Goal: Task Accomplishment & Management: Manage account settings

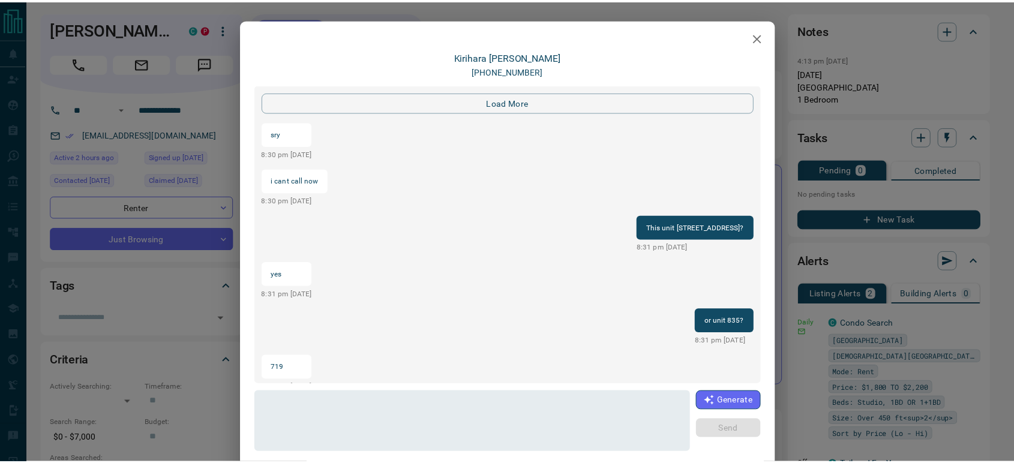
scroll to position [1469, 0]
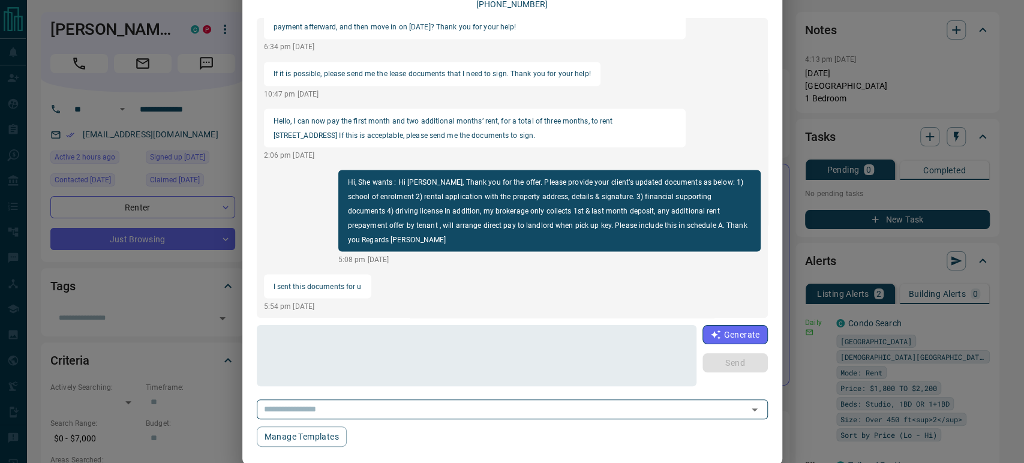
click at [92, 23] on div "[PERSON_NAME] [PHONE_NUMBER] load more i cant call now 8:30 pm [DATE] This unit…" at bounding box center [512, 231] width 1024 height 463
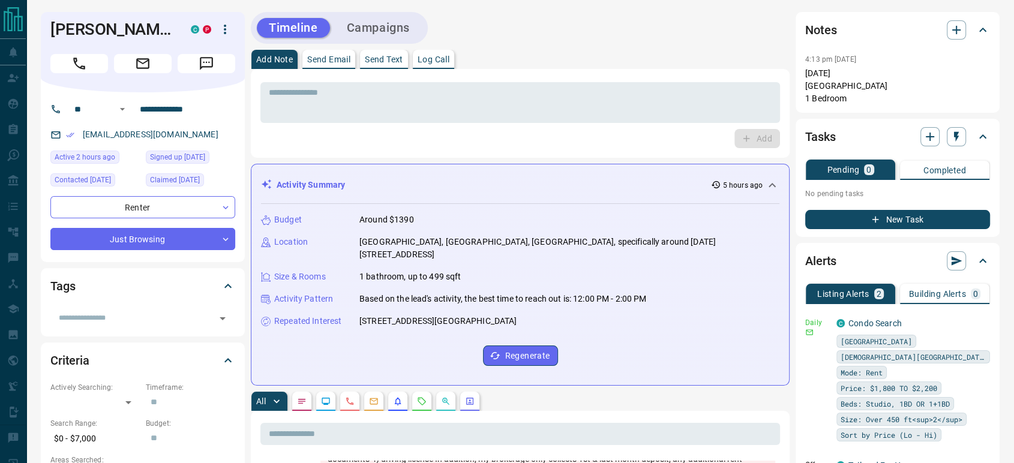
scroll to position [1175, 0]
click at [85, 66] on icon "Call" at bounding box center [79, 64] width 16 height 16
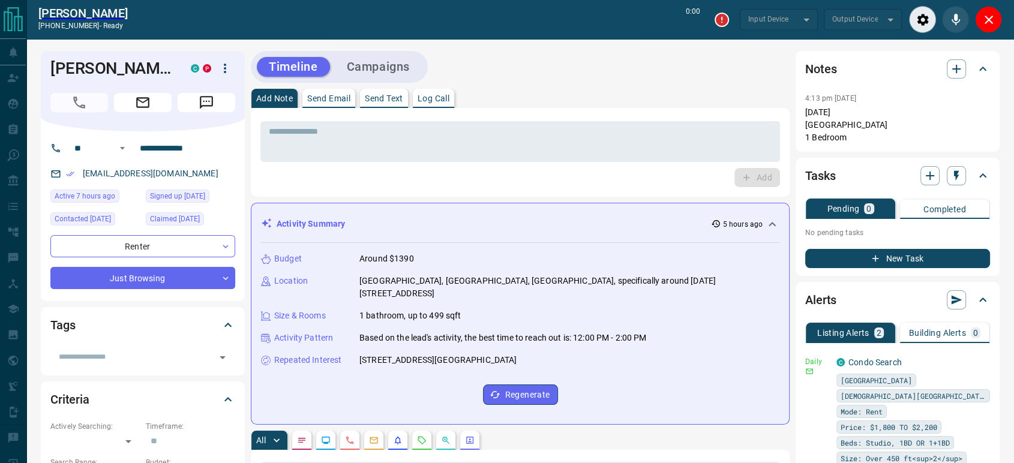
type input "*******"
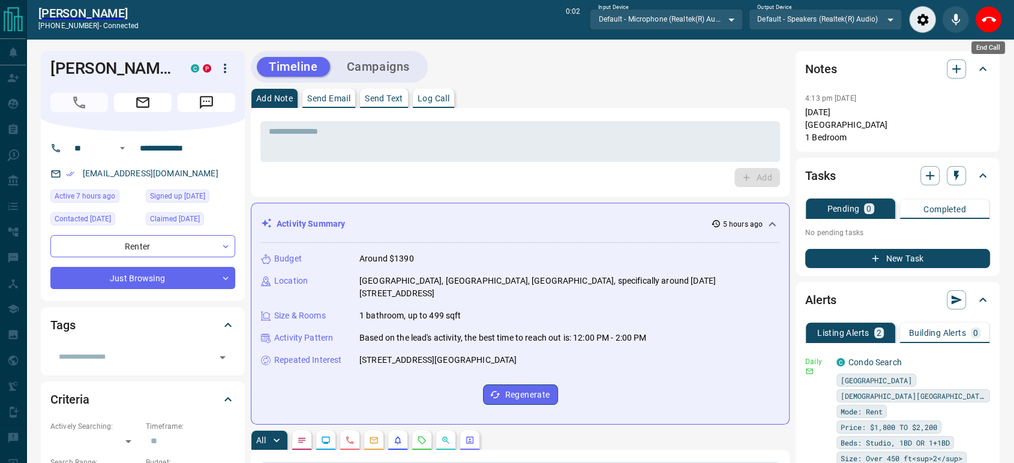
drag, startPoint x: 993, startPoint y: 23, endPoint x: 630, endPoint y: 23, distance: 363.0
click at [993, 22] on icon "End Call" at bounding box center [989, 20] width 14 height 14
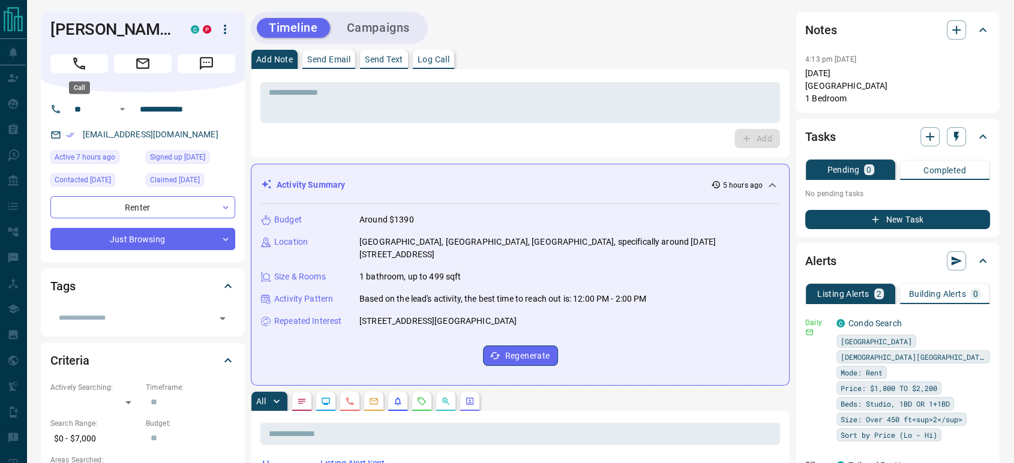
click at [86, 70] on icon "Call" at bounding box center [79, 64] width 16 height 16
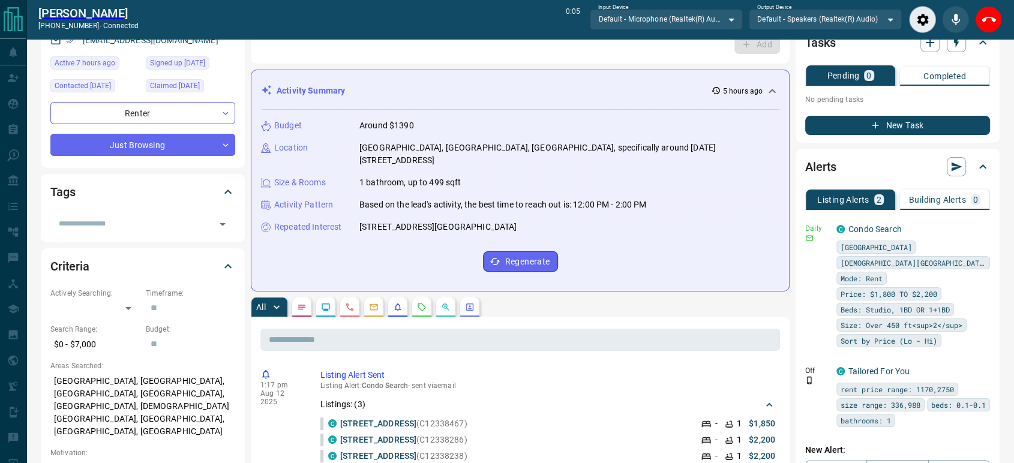
scroll to position [0, 0]
